Goal: Information Seeking & Learning: Learn about a topic

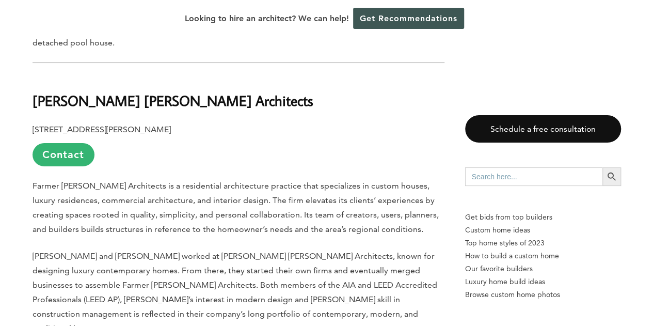
scroll to position [1961, 0]
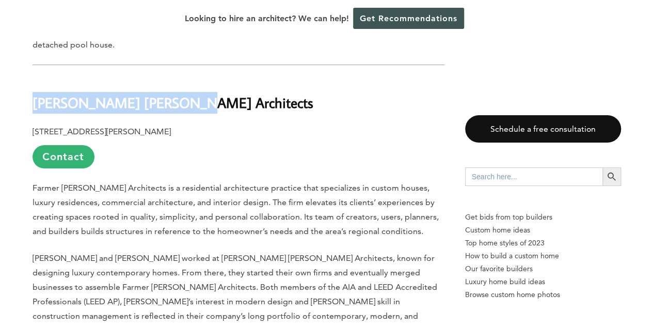
drag, startPoint x: 34, startPoint y: 61, endPoint x: 187, endPoint y: 61, distance: 153.3
click at [187, 77] on h2 "[PERSON_NAME] [PERSON_NAME] Architects" at bounding box center [239, 95] width 412 height 36
copy b "[PERSON_NAME] [PERSON_NAME] Architects"
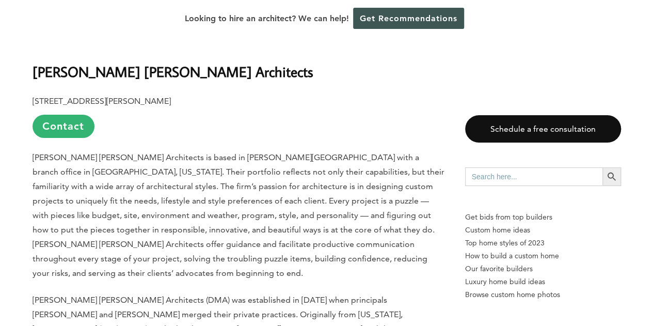
scroll to position [3984, 0]
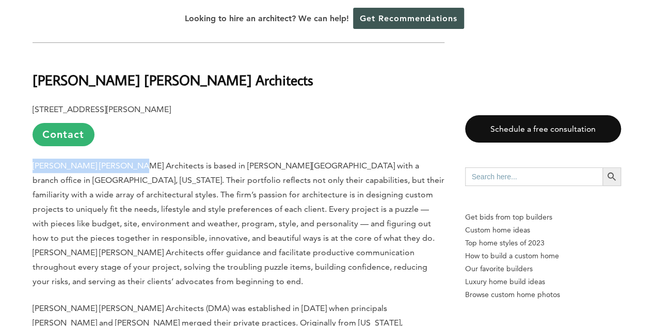
drag, startPoint x: 32, startPoint y: 76, endPoint x: 131, endPoint y: 78, distance: 99.1
click at [131, 158] on p "[PERSON_NAME] [PERSON_NAME] Architects is based in [PERSON_NAME][GEOGRAPHIC_DAT…" at bounding box center [239, 223] width 412 height 130
copy p "[PERSON_NAME] [PERSON_NAME] Architects"
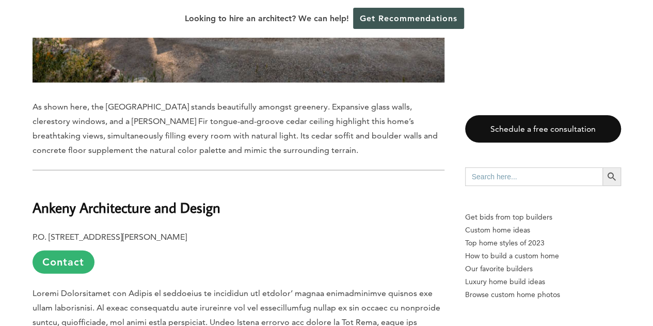
scroll to position [5223, 0]
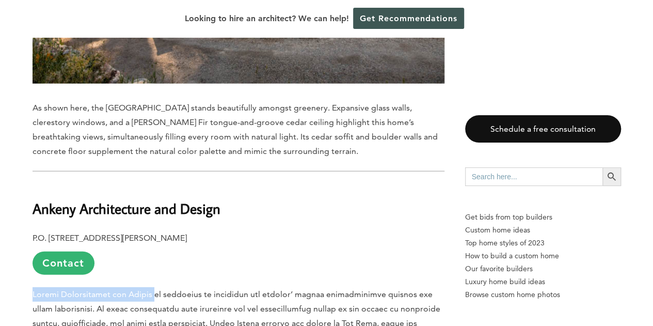
drag, startPoint x: 33, startPoint y: 164, endPoint x: 153, endPoint y: 159, distance: 120.3
copy span "Ankeny Architecture and Design"
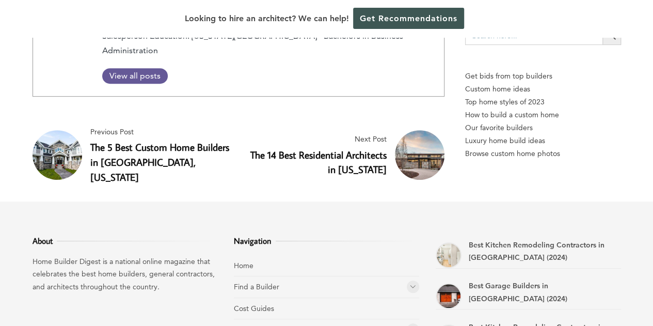
scroll to position [10002, 0]
